Goal: Information Seeking & Learning: Learn about a topic

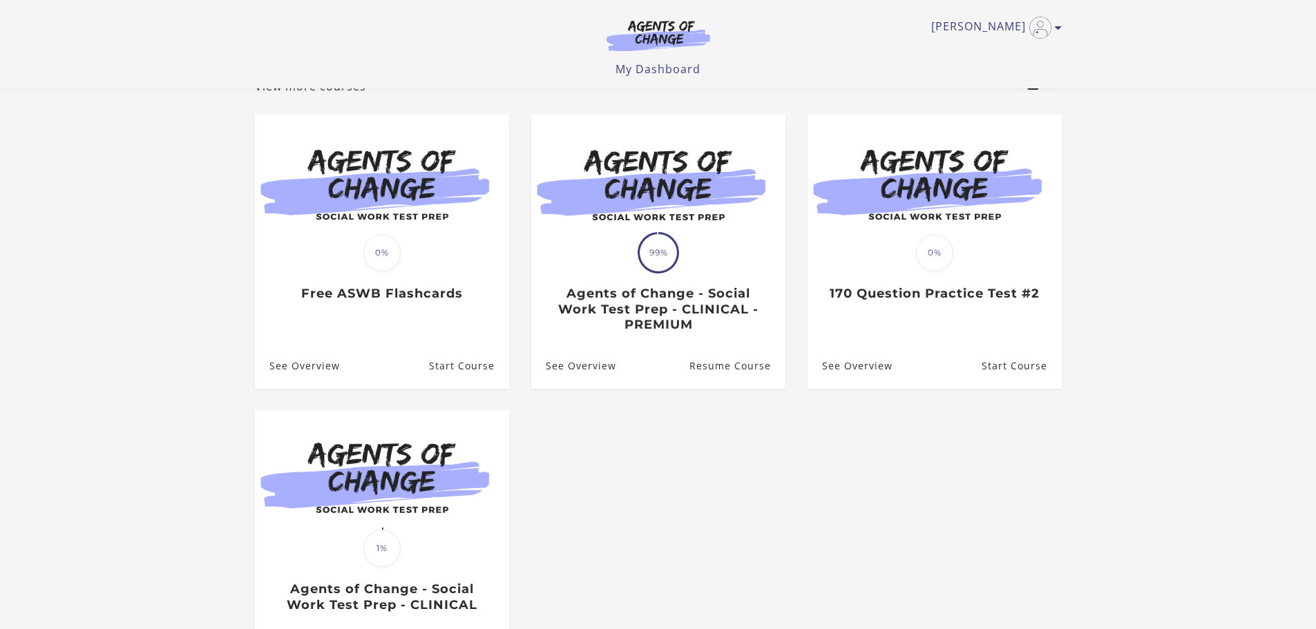
scroll to position [69, 0]
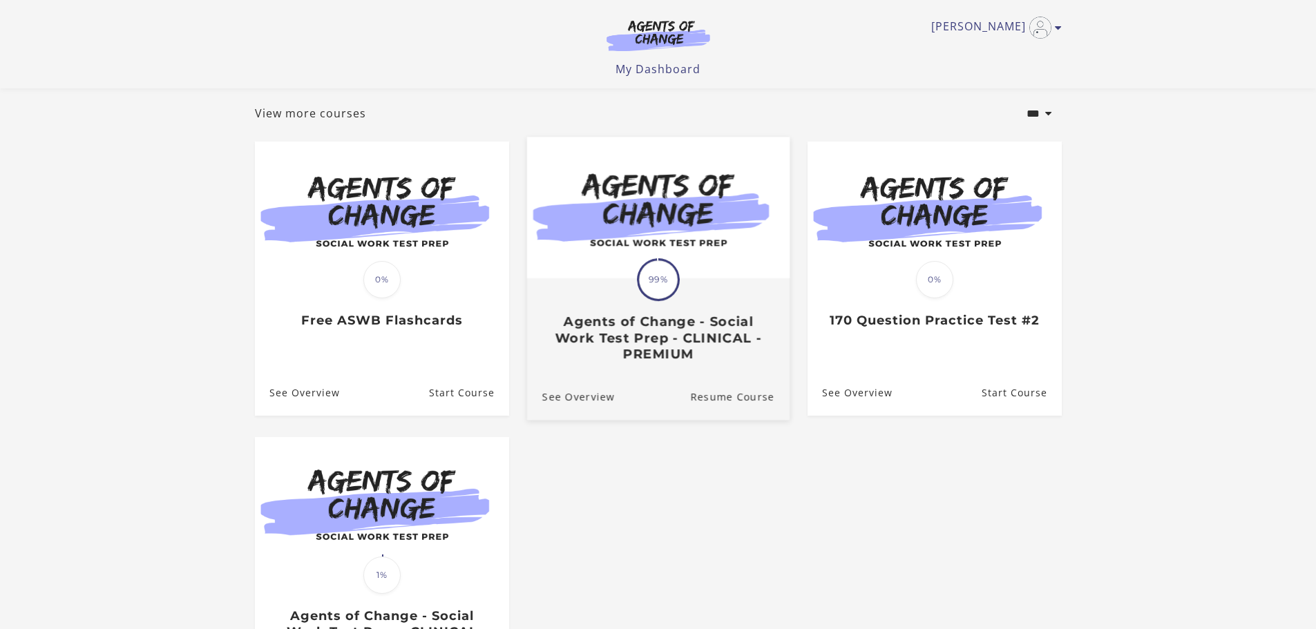
click at [655, 298] on span "99%" at bounding box center [658, 279] width 39 height 39
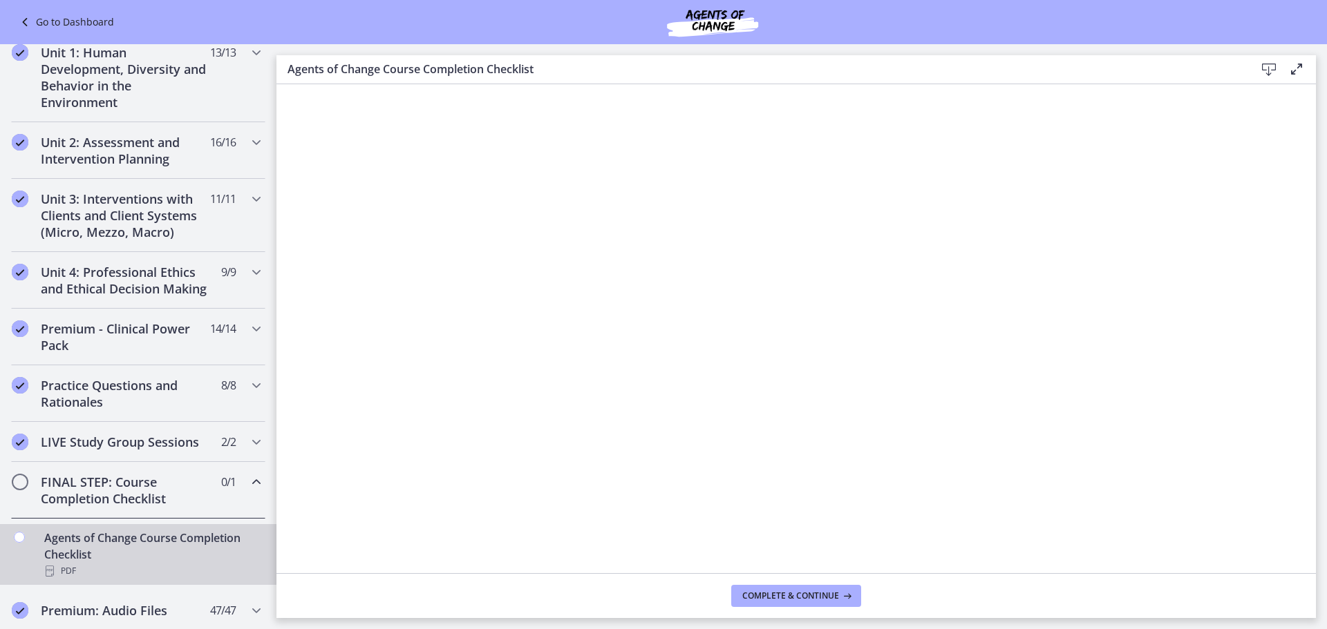
scroll to position [345, 0]
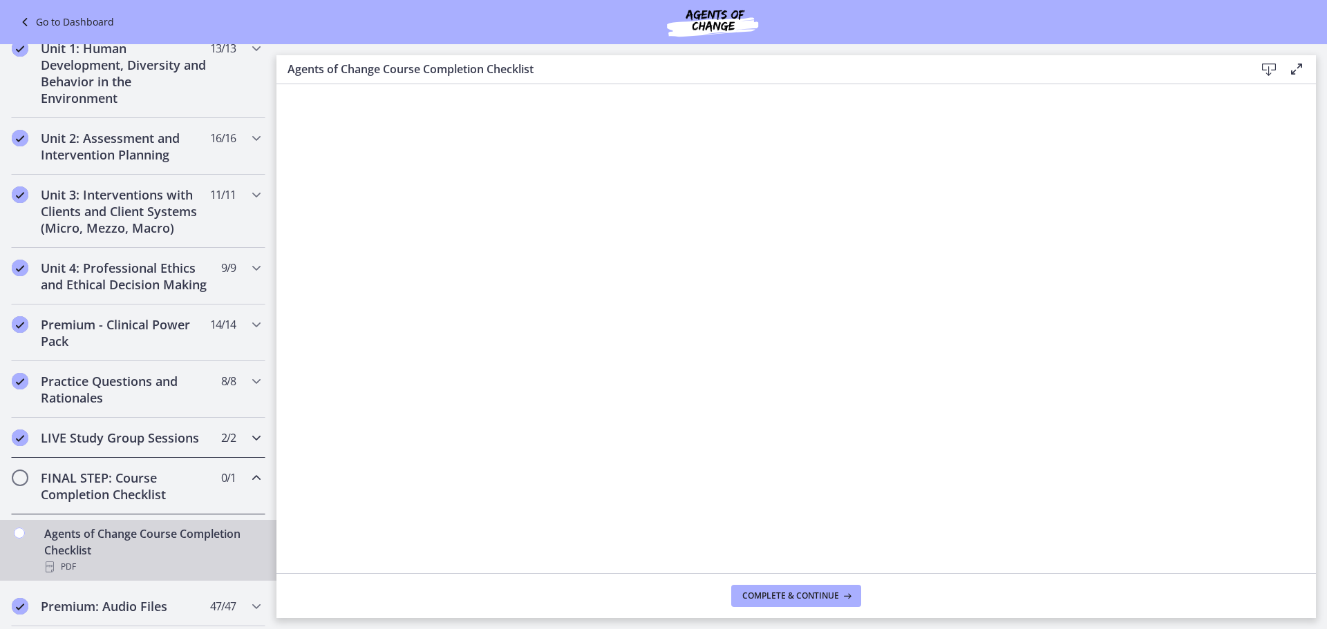
click at [248, 446] on icon "Chapters" at bounding box center [256, 438] width 17 height 17
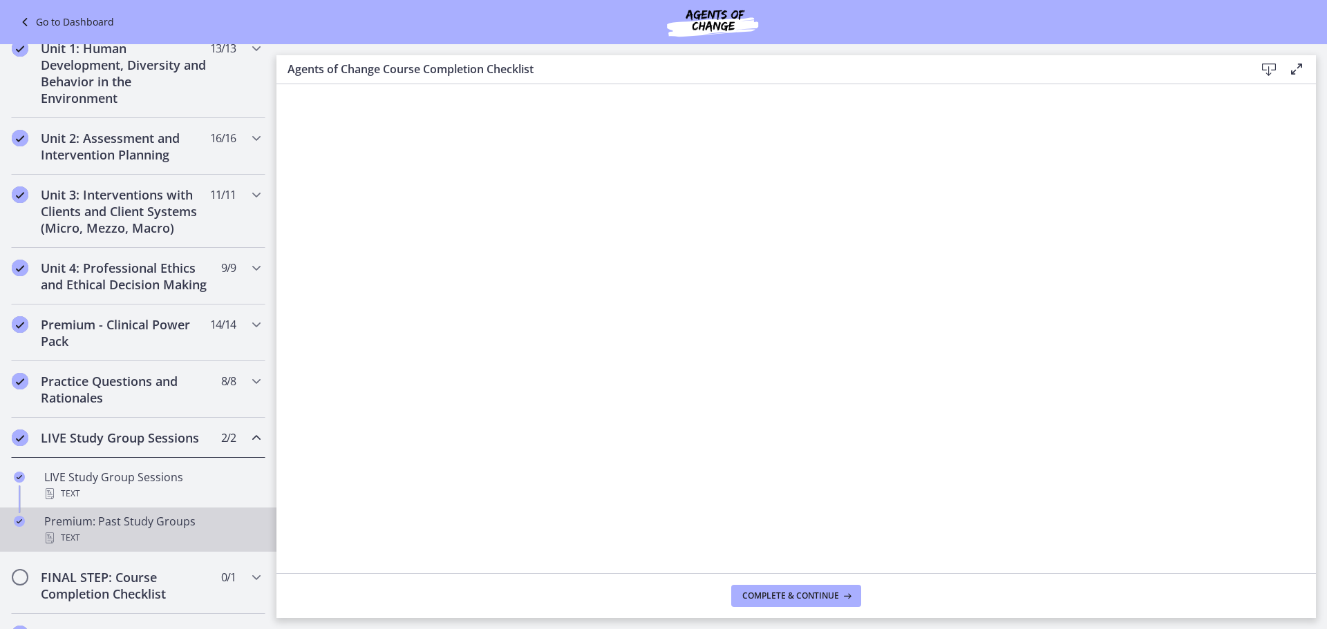
click at [155, 534] on div "Premium: Past Study Groups Text" at bounding box center [152, 529] width 216 height 33
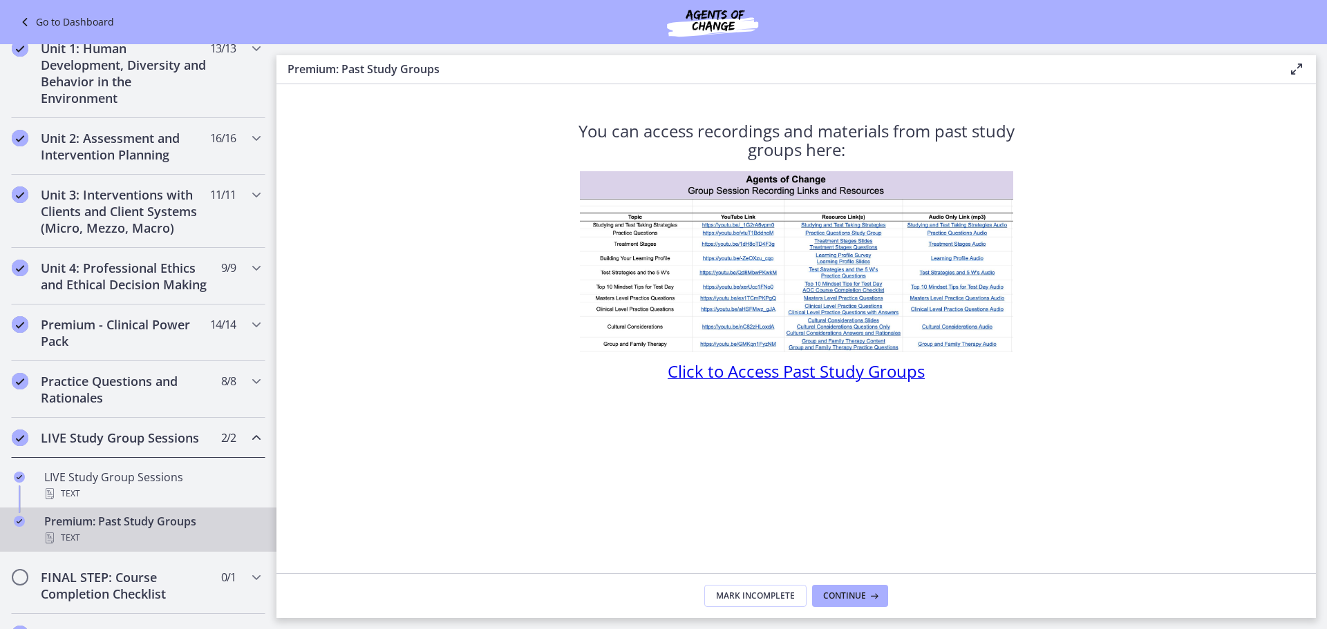
click at [748, 374] on span "Click to Access Past Study Groups" at bounding box center [795, 371] width 257 height 23
